Goal: Navigation & Orientation: Find specific page/section

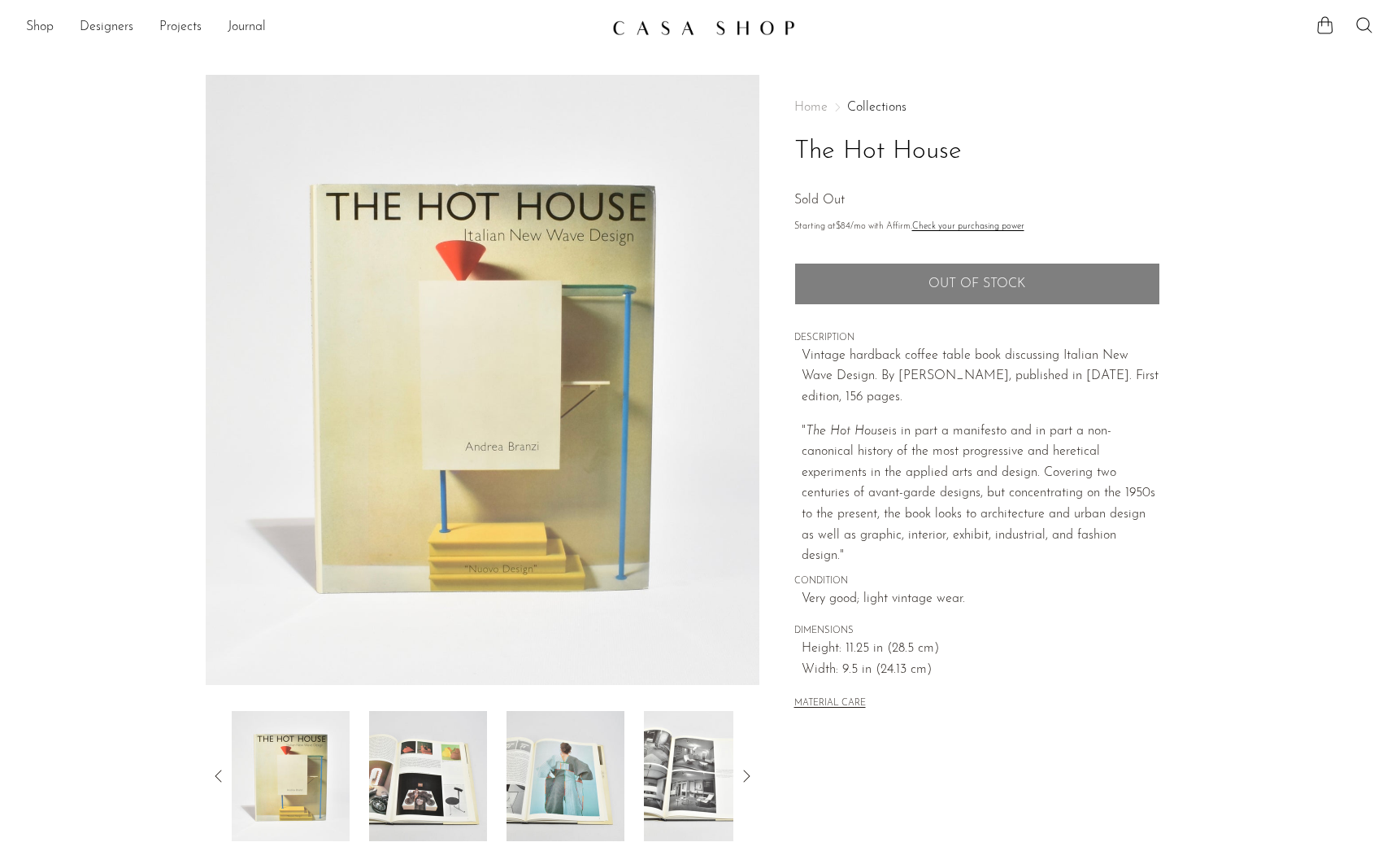
click at [645, 25] on img at bounding box center [704, 28] width 183 height 16
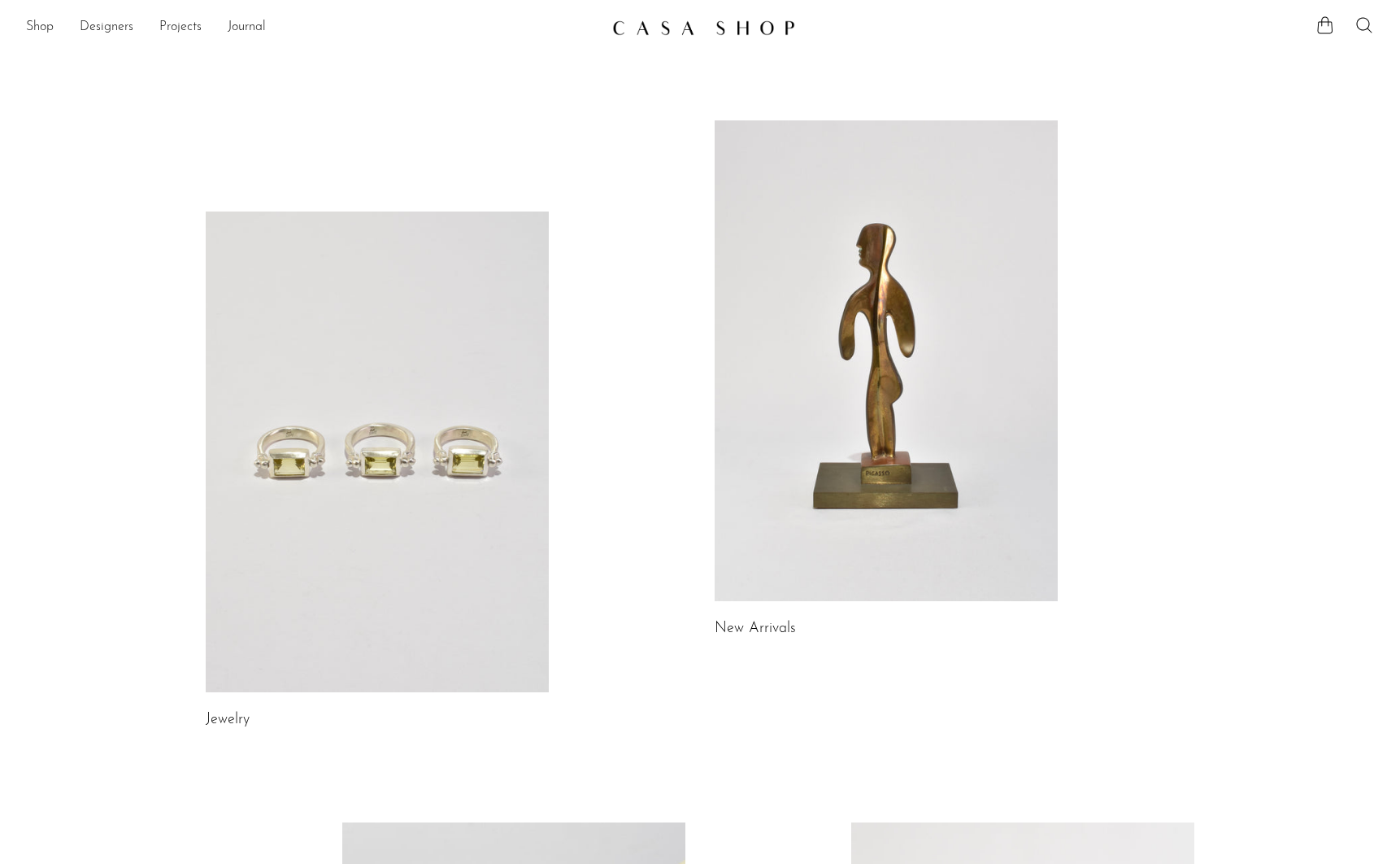
click at [398, 398] on link at bounding box center [377, 452] width 343 height 481
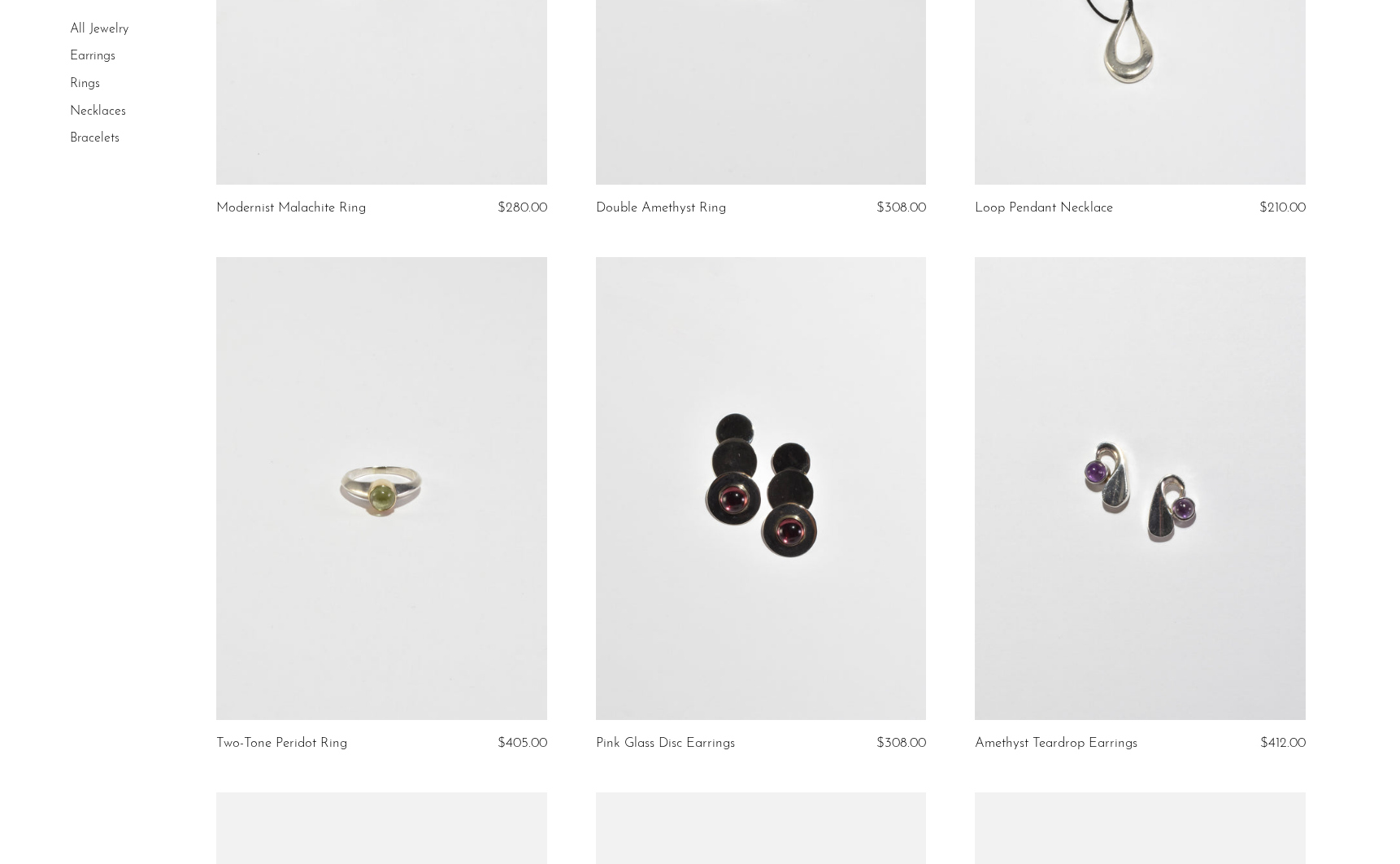
scroll to position [2591, 0]
